Goal: Check status: Check status

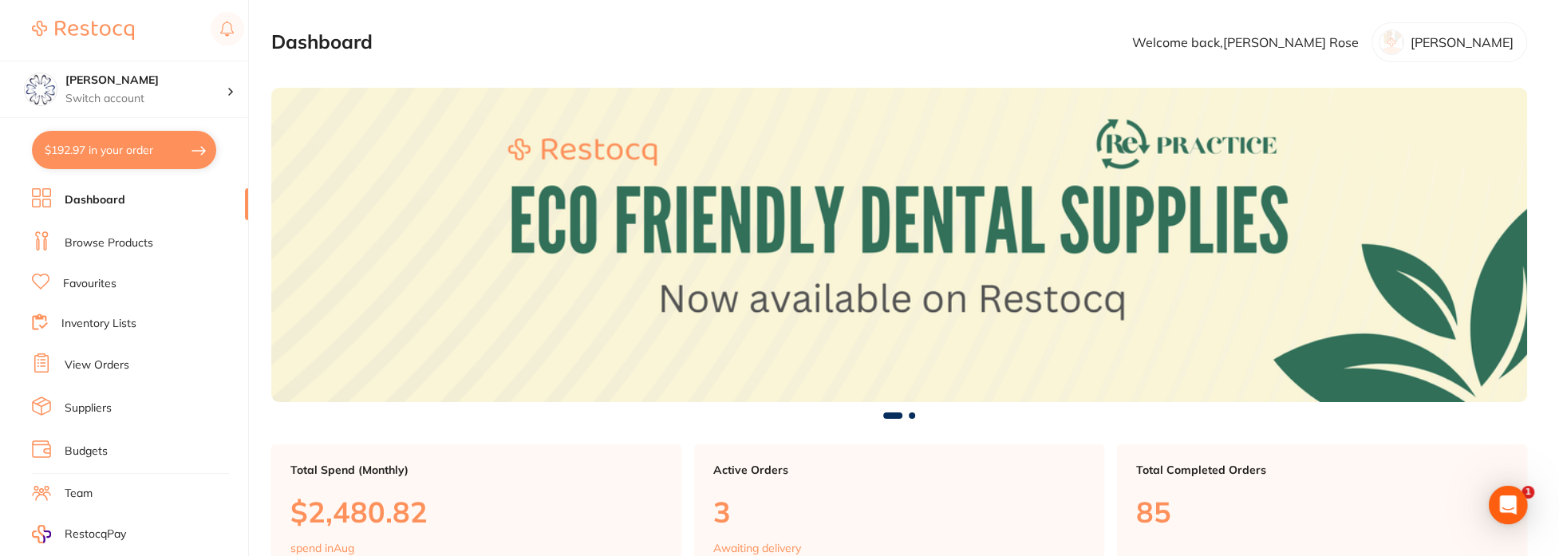
click at [136, 159] on button "$192.97 in your order" at bounding box center [124, 150] width 184 height 38
checkbox input "true"
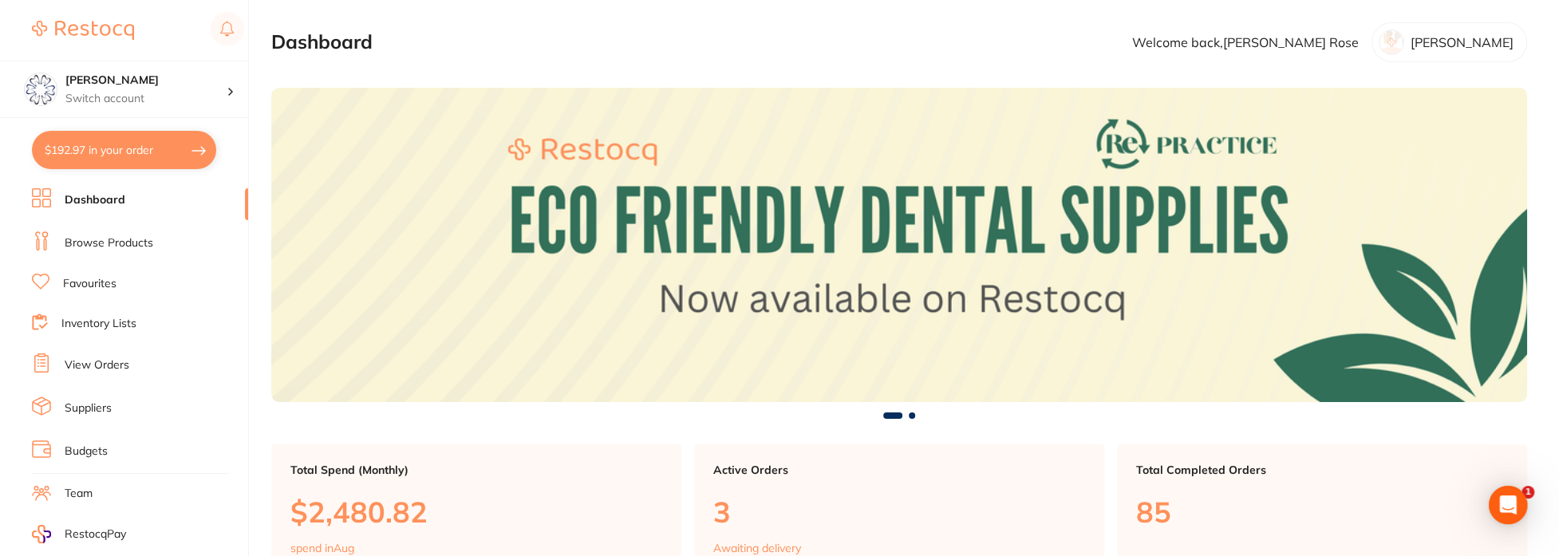
checkbox input "true"
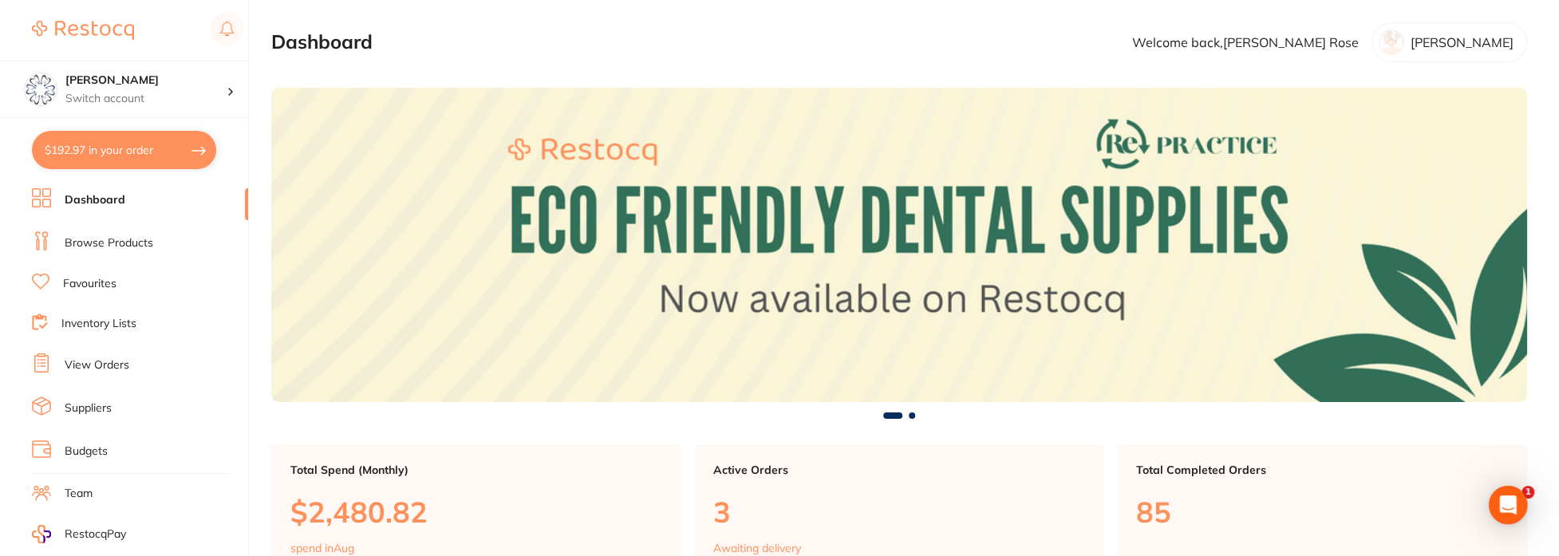
checkbox input "true"
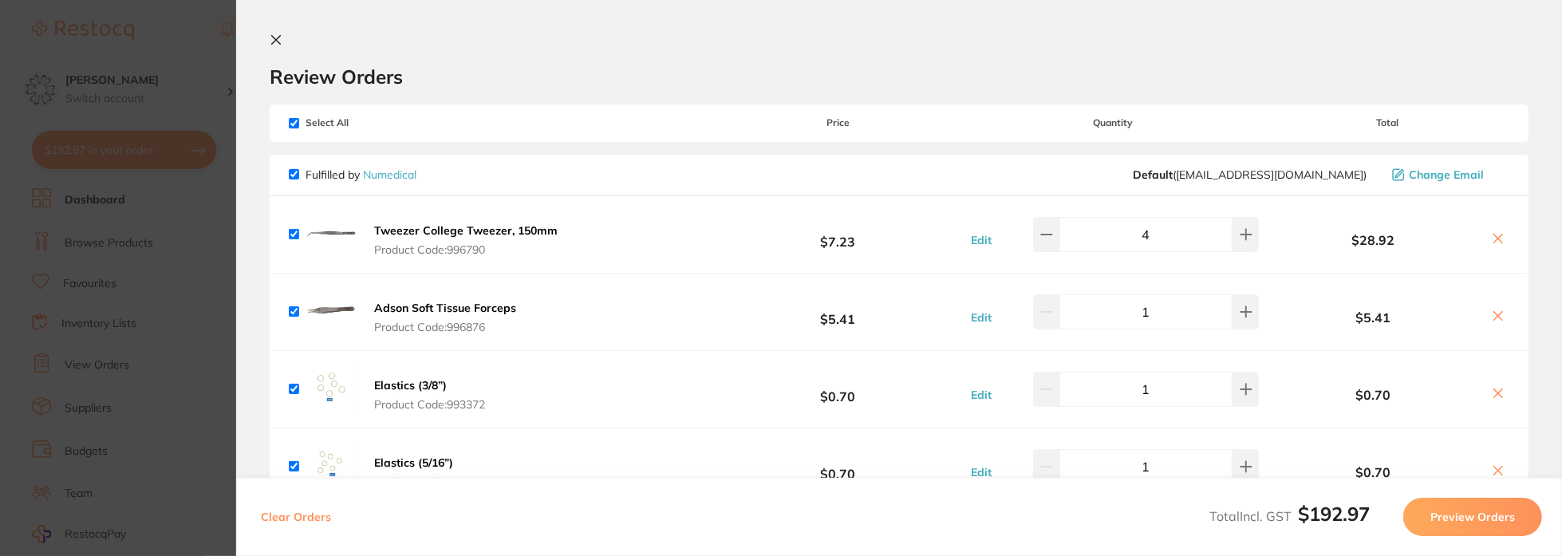
click at [274, 40] on icon at bounding box center [276, 40] width 13 height 13
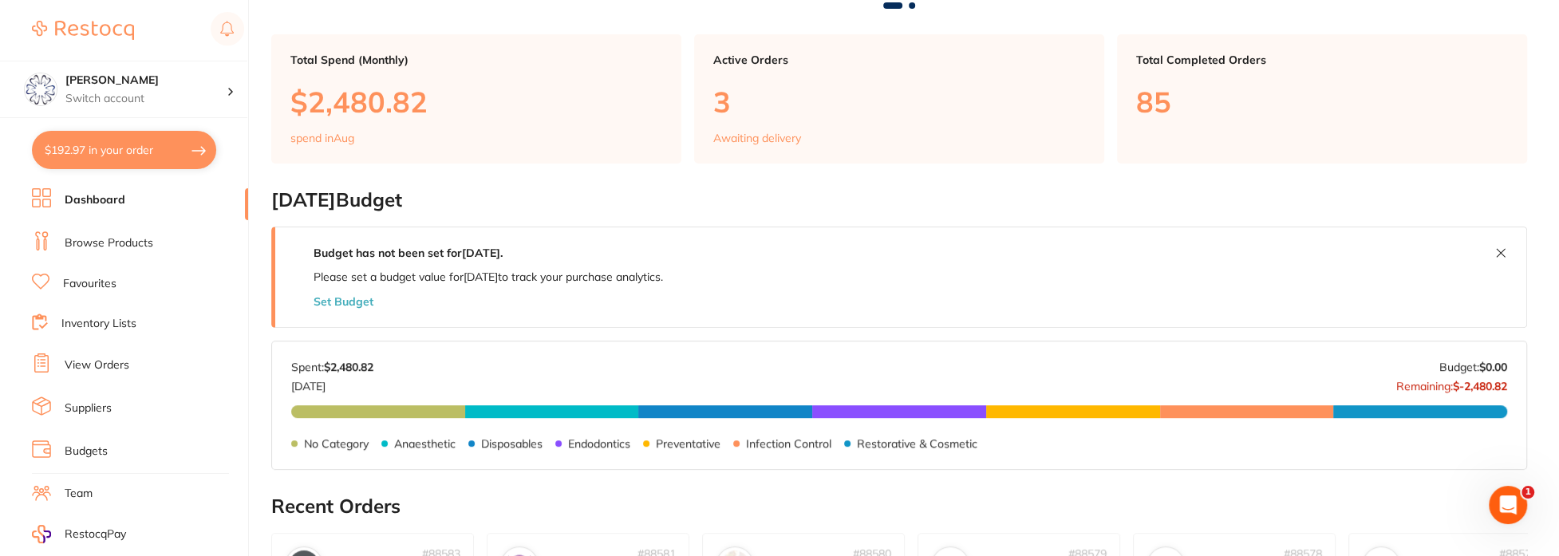
click at [100, 361] on link "View Orders" at bounding box center [97, 365] width 65 height 16
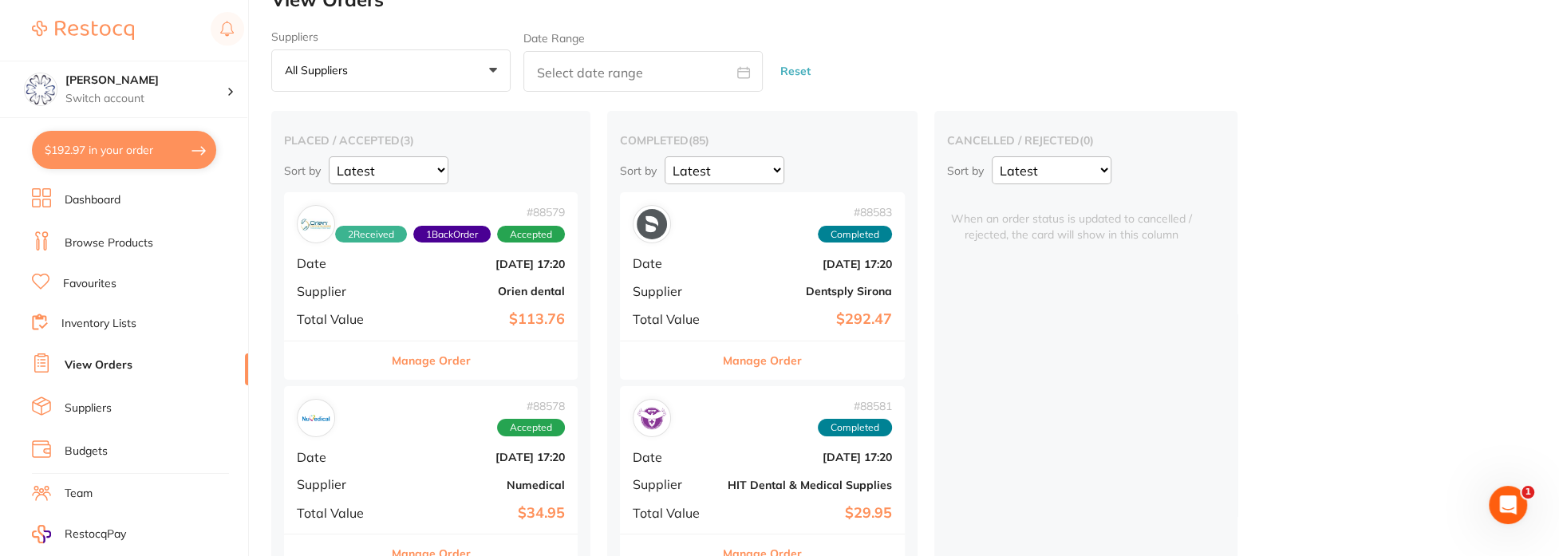
scroll to position [80, 0]
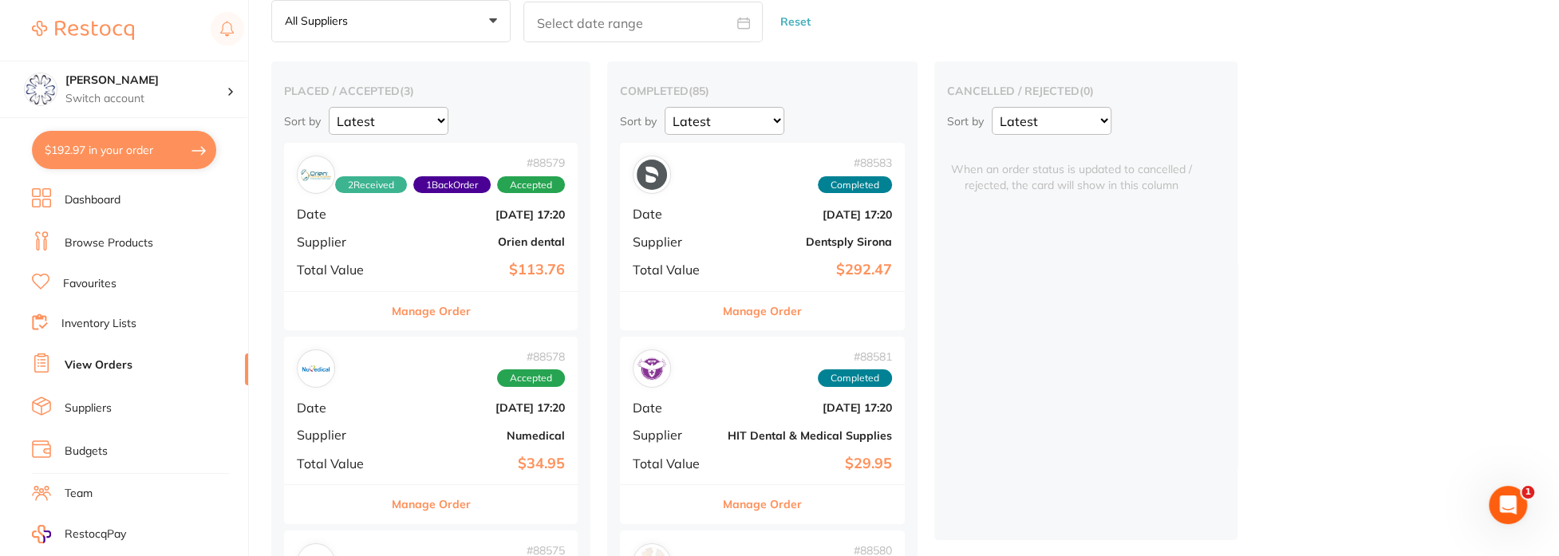
click at [438, 318] on button "Manage Order" at bounding box center [431, 311] width 79 height 38
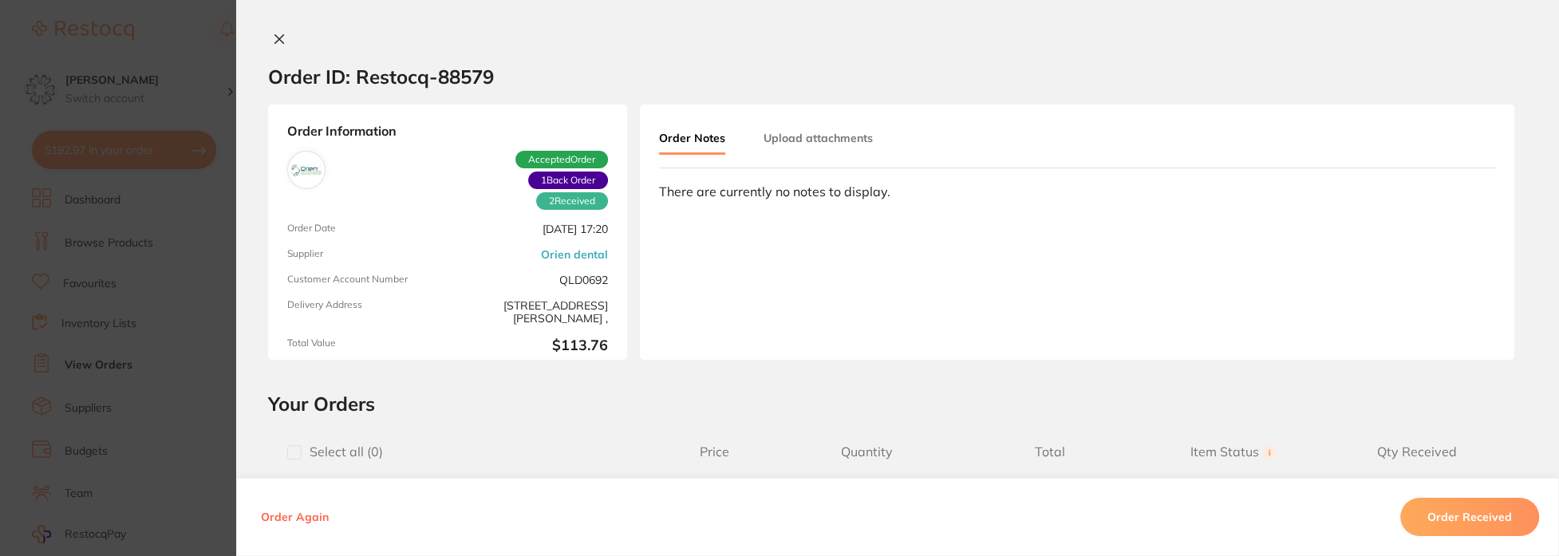
click at [276, 34] on icon at bounding box center [279, 39] width 13 height 13
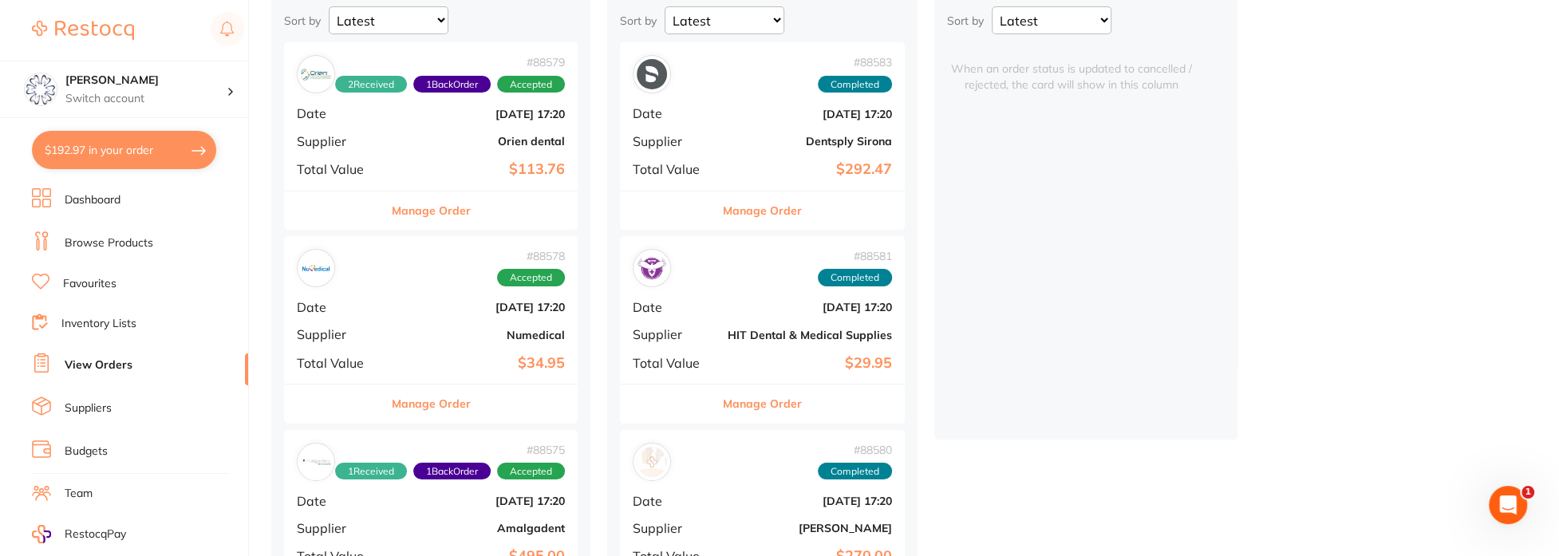
scroll to position [239, 0]
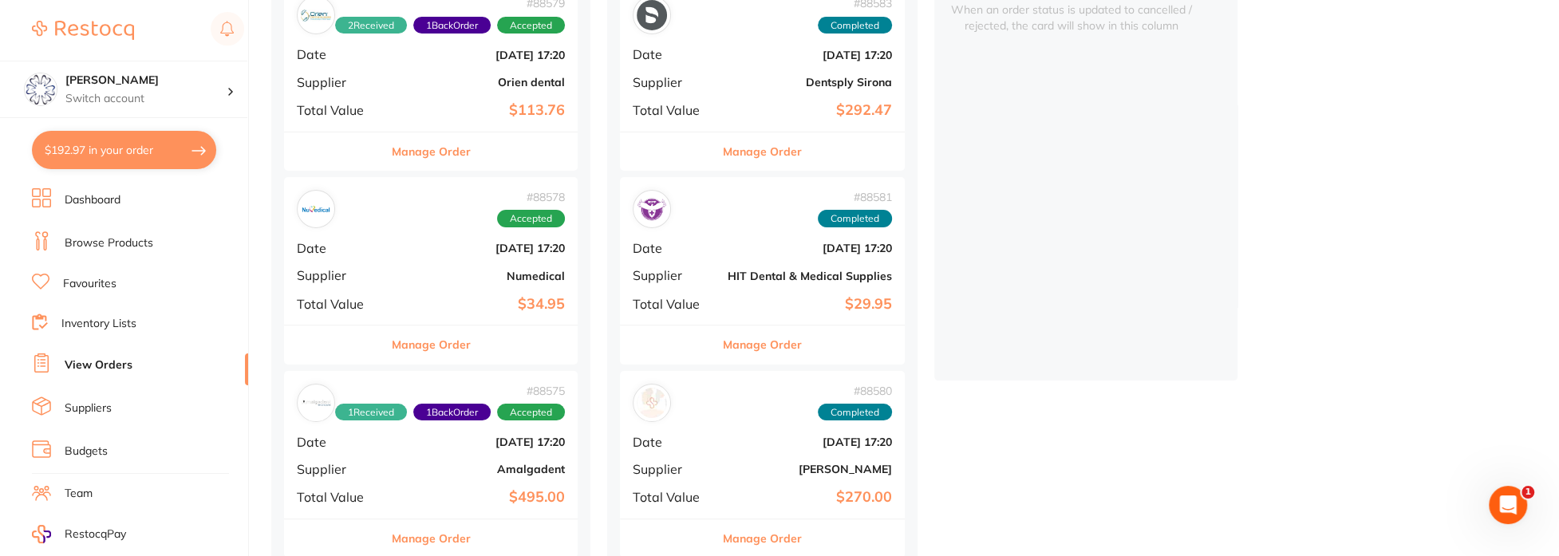
click at [453, 359] on button "Manage Order" at bounding box center [431, 344] width 79 height 38
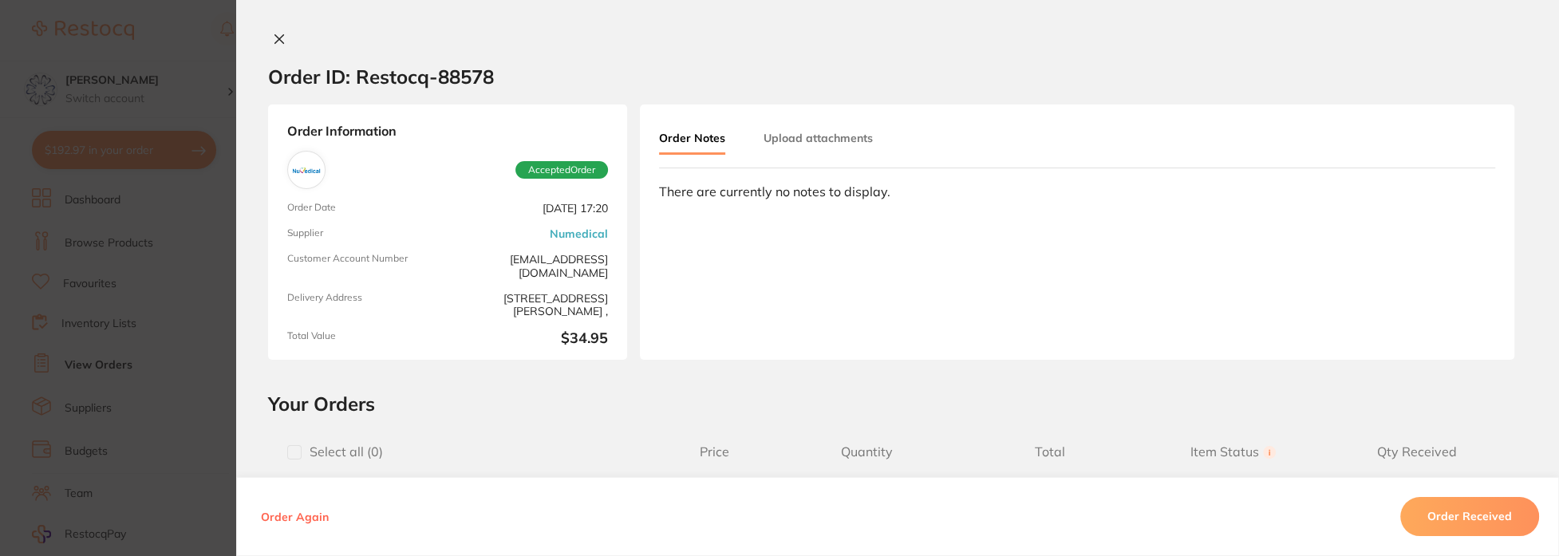
click at [274, 41] on icon at bounding box center [279, 39] width 13 height 13
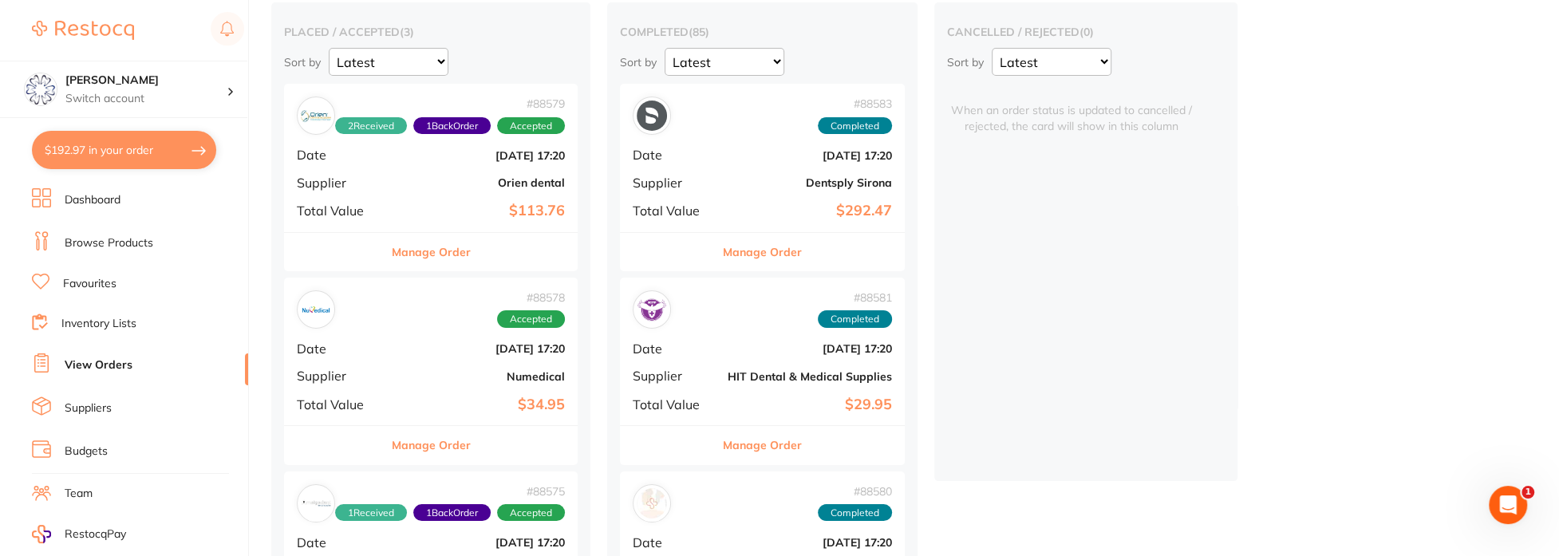
scroll to position [160, 0]
